Goal: Use online tool/utility: Utilize a website feature to perform a specific function

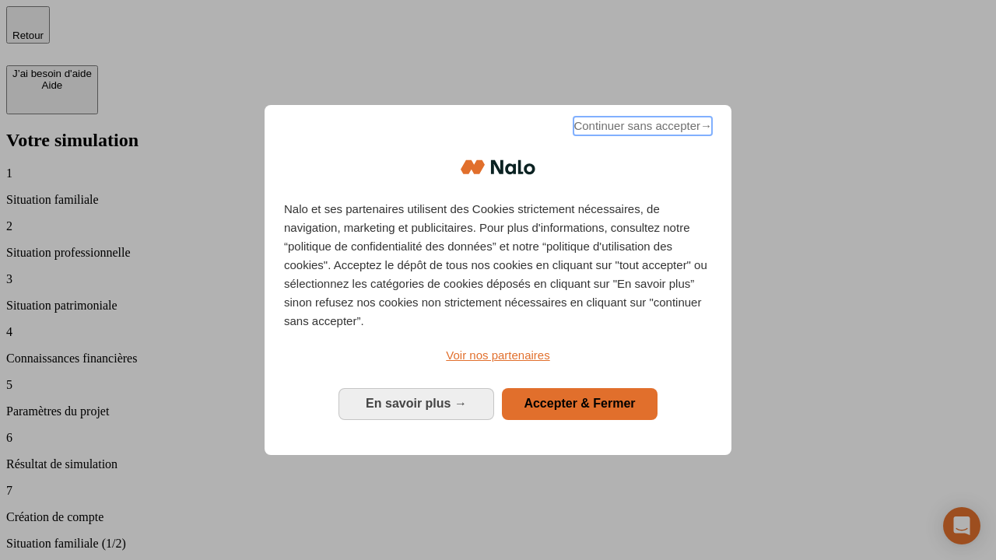
click at [641, 128] on span "Continuer sans accepter →" at bounding box center [643, 126] width 139 height 19
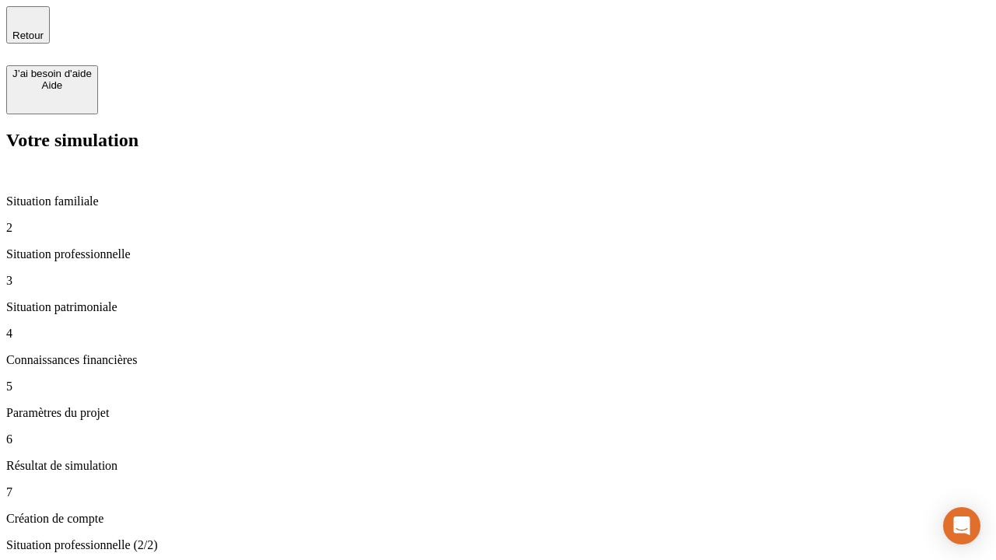
type input "30 000"
type input "1 000"
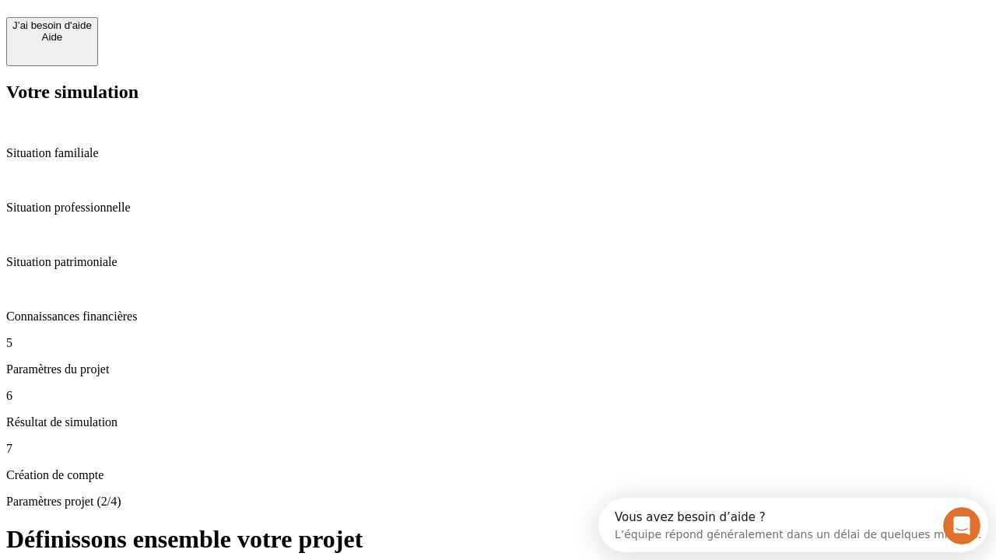
scroll to position [14, 0]
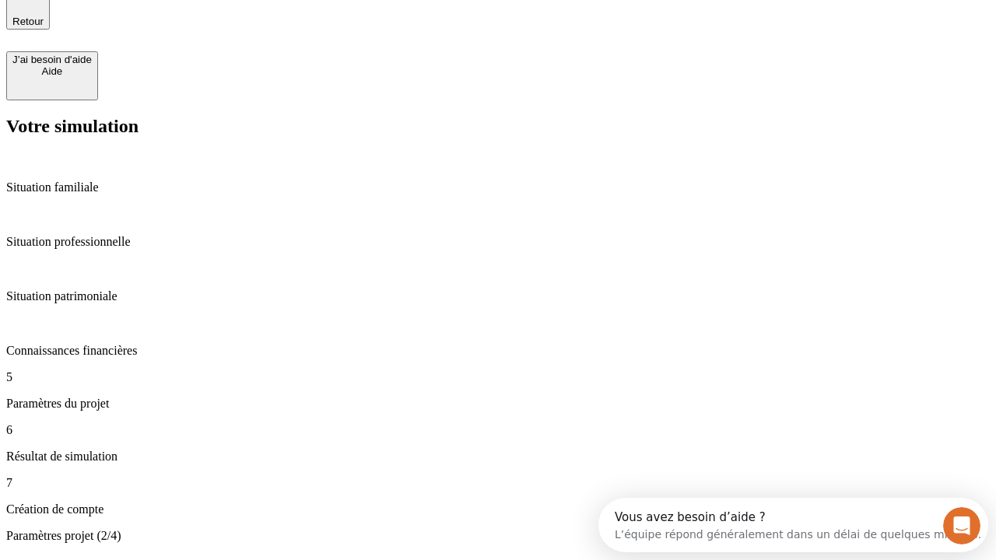
type input "40"
type input "64"
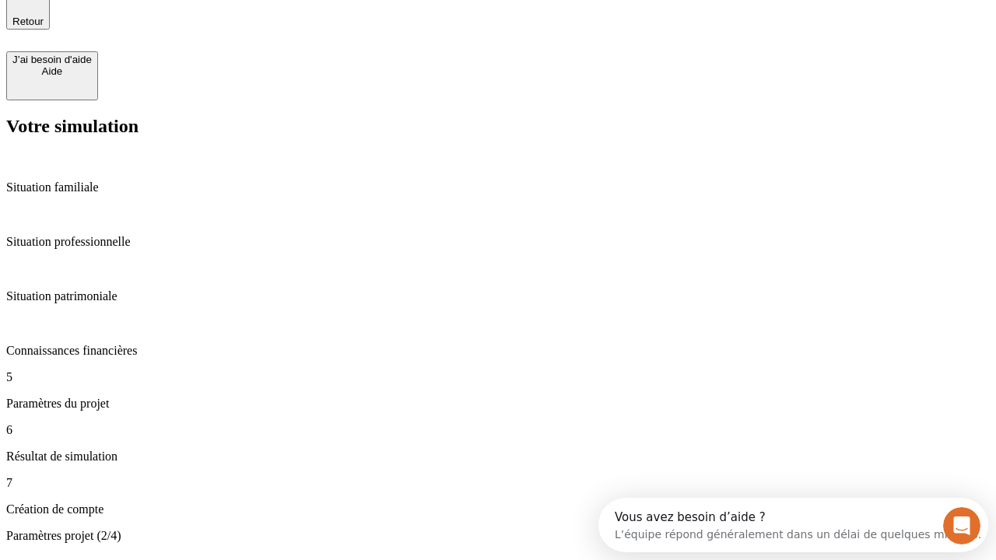
type input "200 000"
type input "640"
